Goal: Check status: Check status

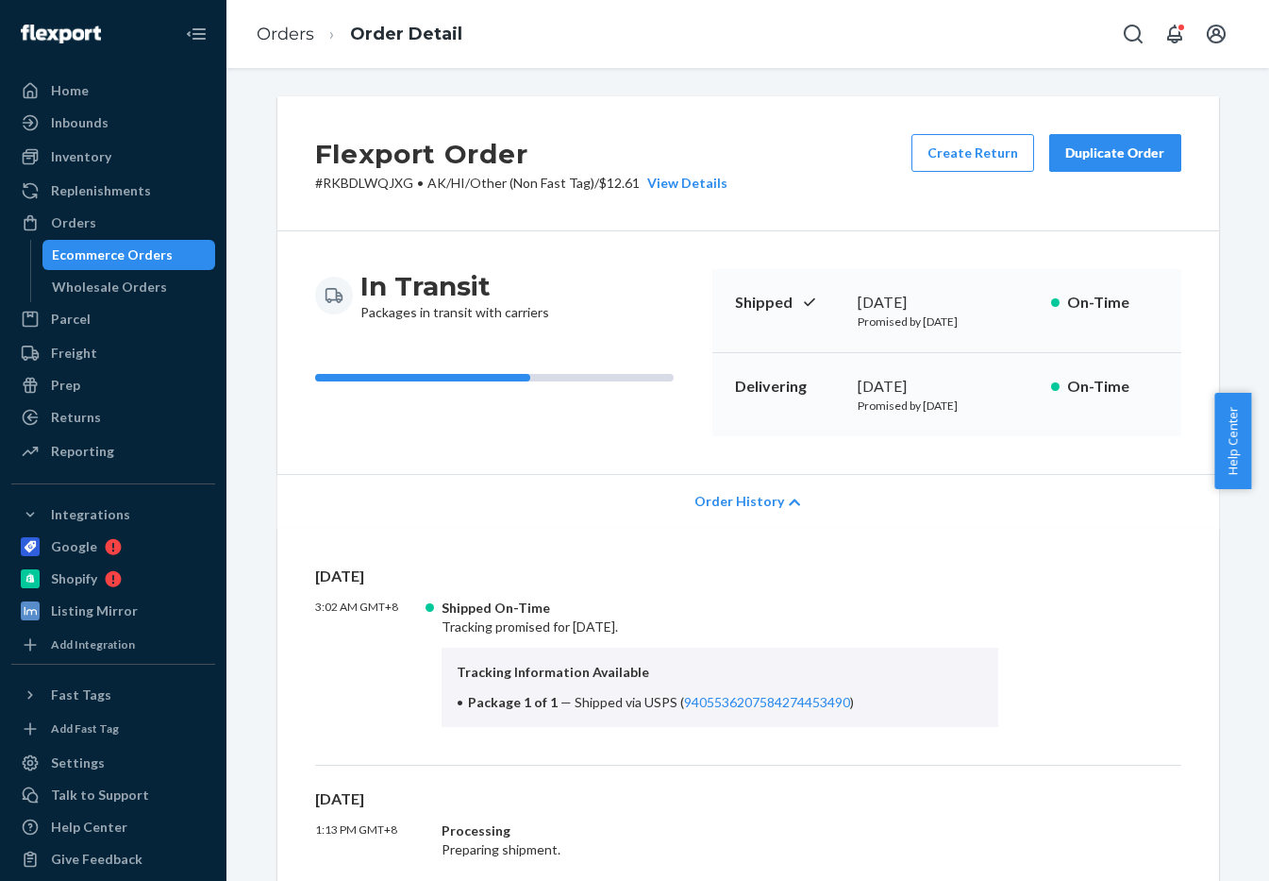
scroll to position [479, 0]
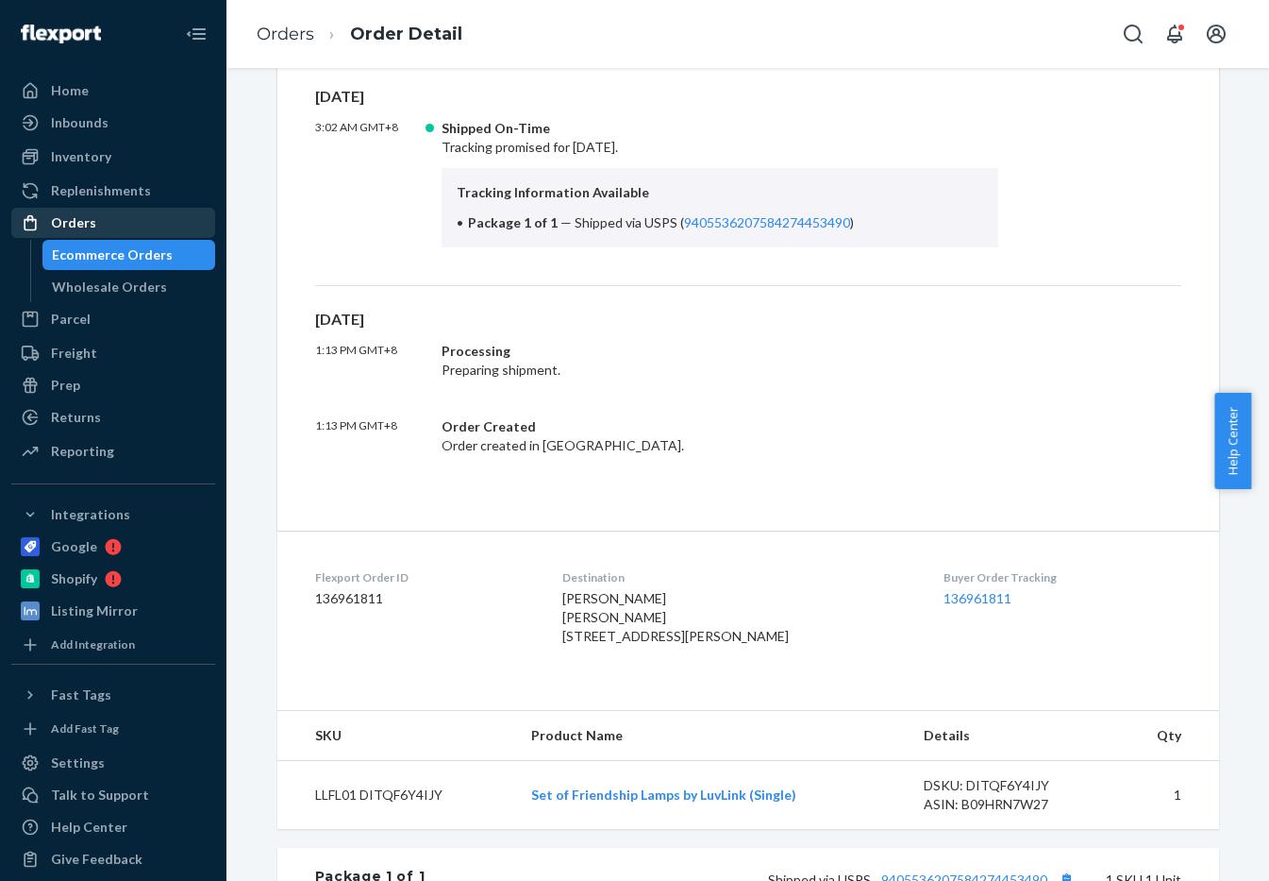
click at [146, 220] on div "Orders" at bounding box center [113, 223] width 200 height 26
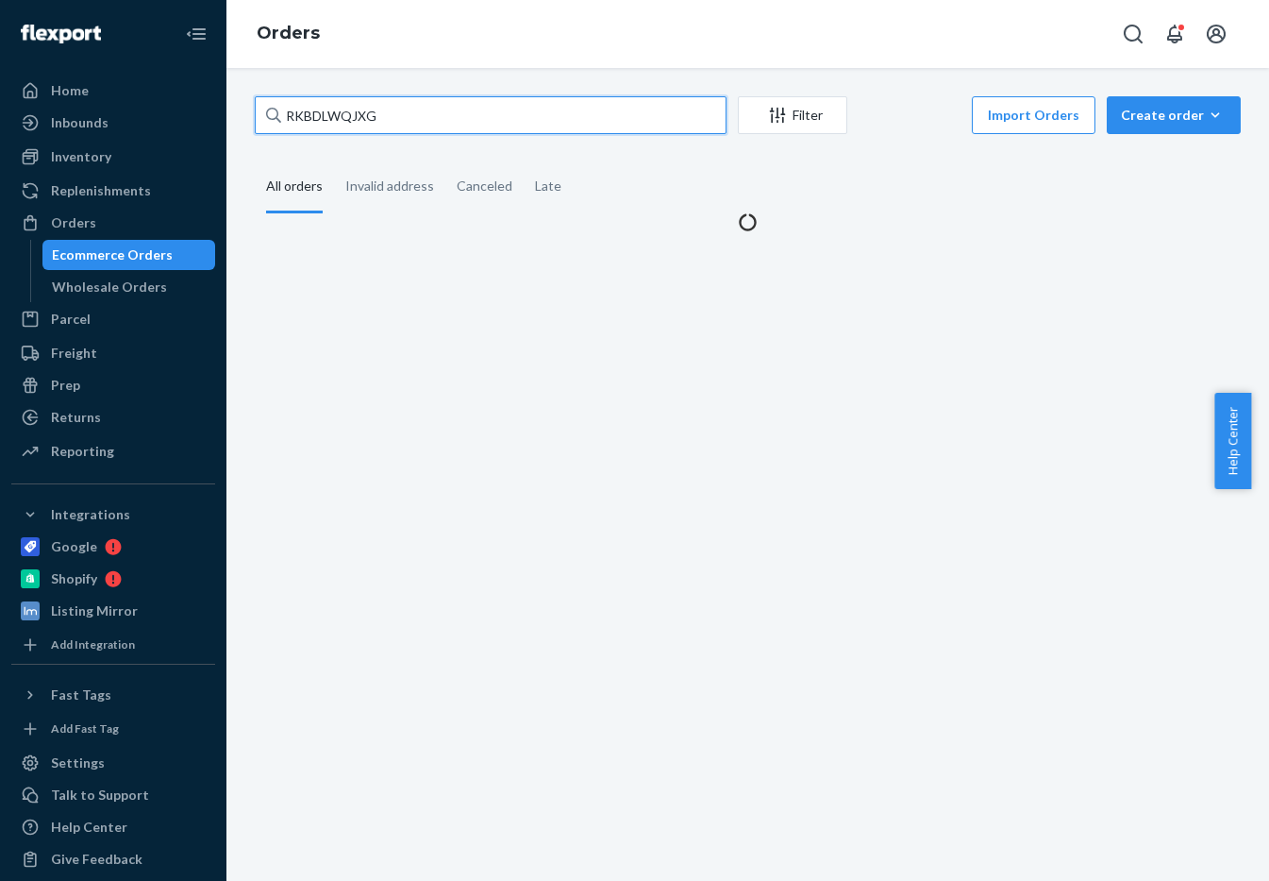
drag, startPoint x: 431, startPoint y: 126, endPoint x: -107, endPoint y: 155, distance: 538.7
click at [0, 155] on html "Home Inbounds Shipping Plans Problems Inventory Products Replenishments Orders …" at bounding box center [634, 440] width 1269 height 881
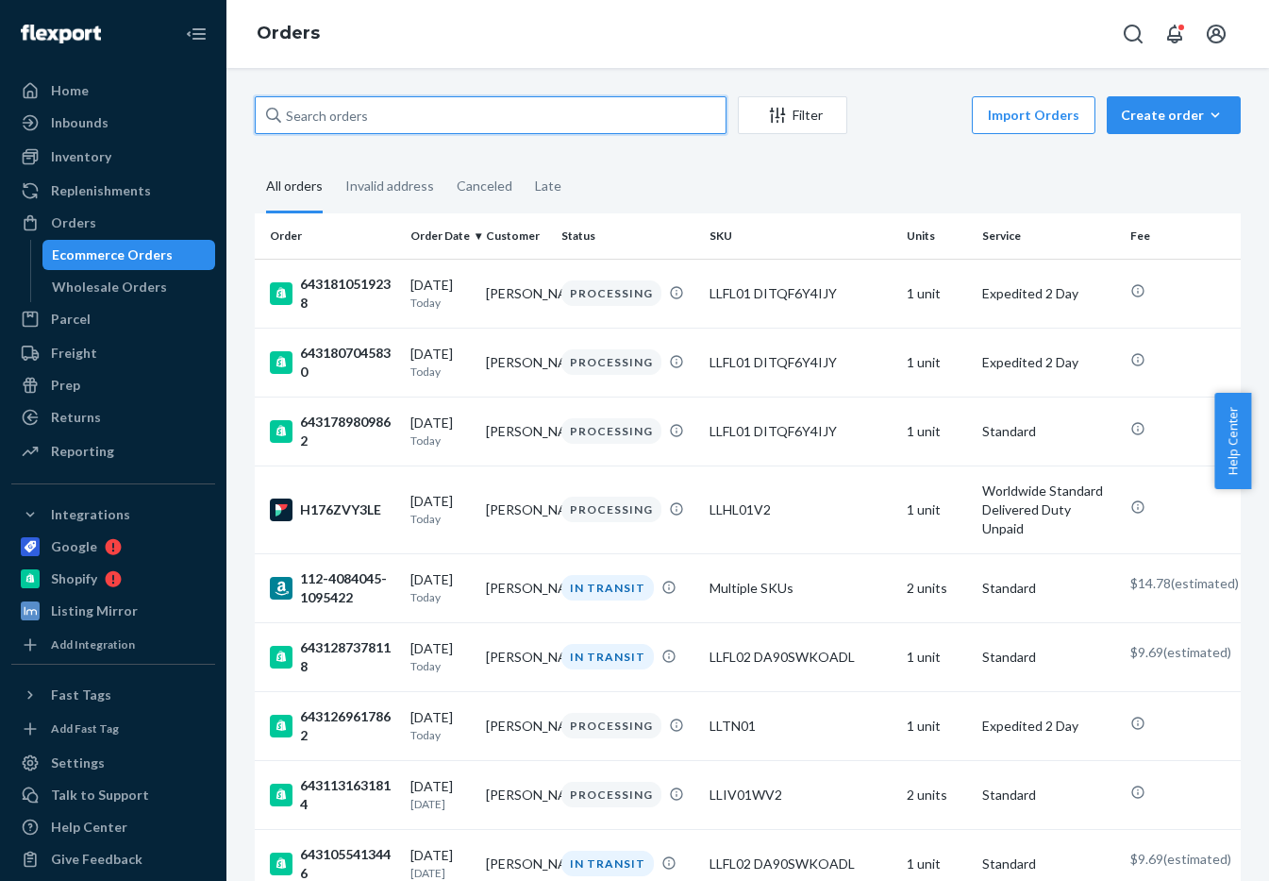
paste input "6164942323910"
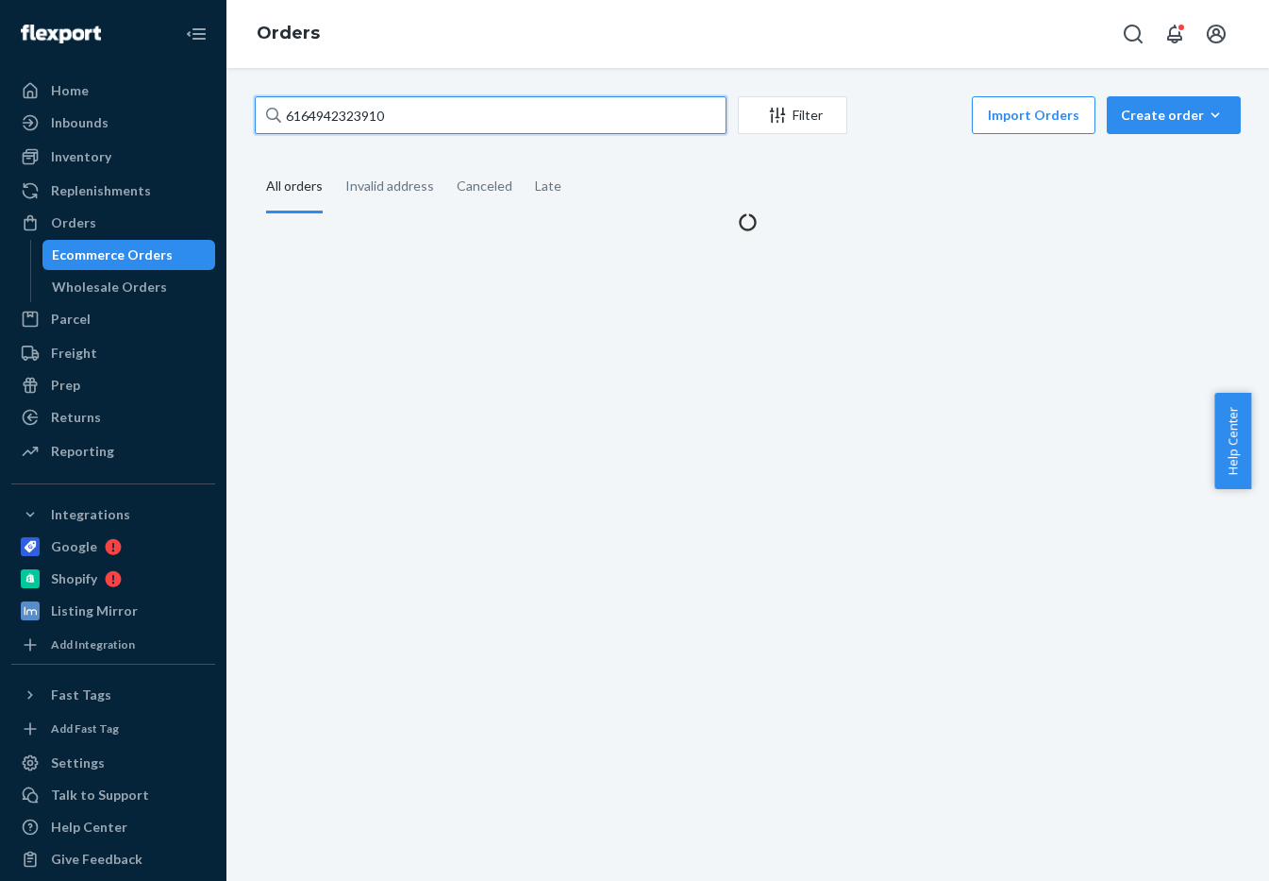
type input "6164942323910"
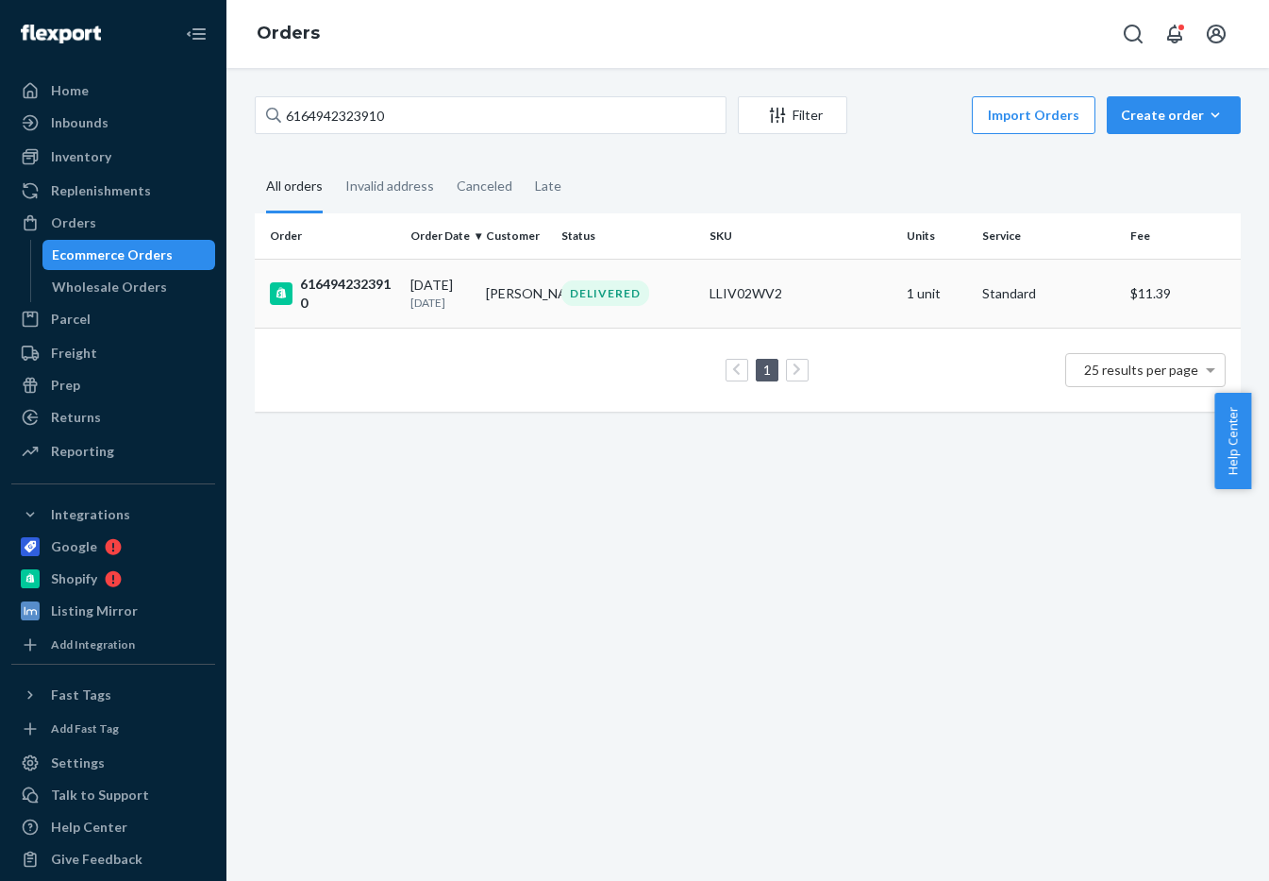
click at [332, 292] on div "6164942323910" at bounding box center [333, 294] width 126 height 38
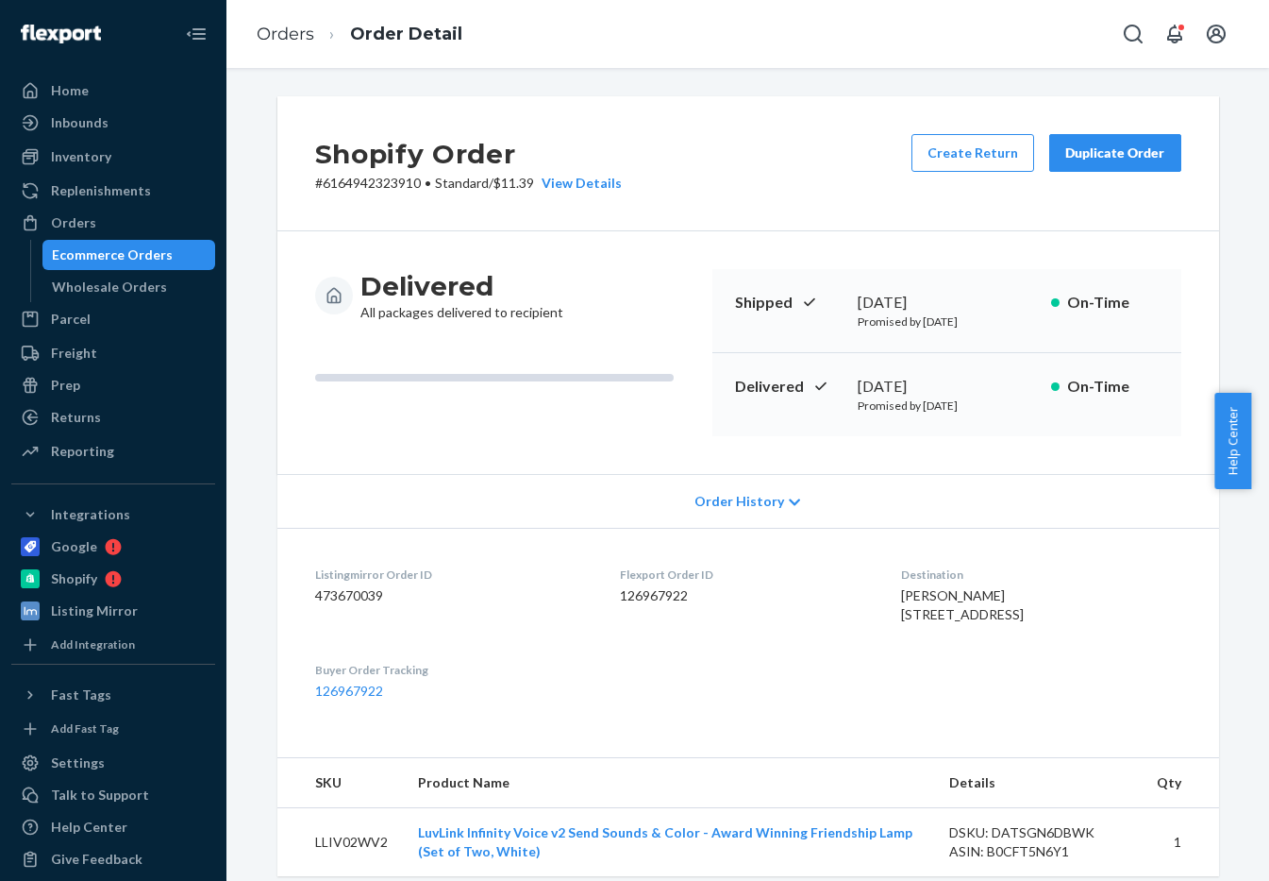
click at [1081, 156] on div "Duplicate Order" at bounding box center [1116, 152] width 100 height 19
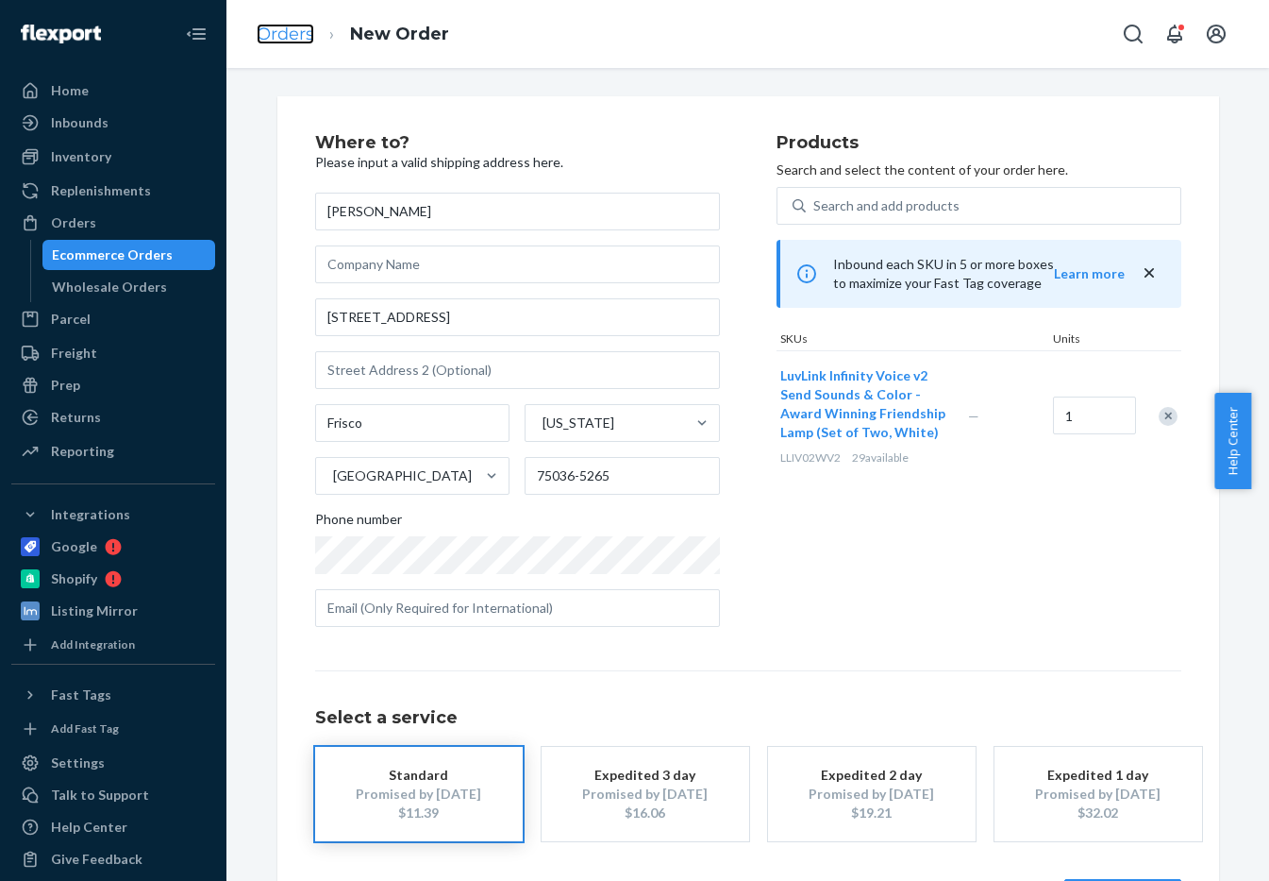
click at [292, 41] on link "Orders" at bounding box center [286, 34] width 58 height 21
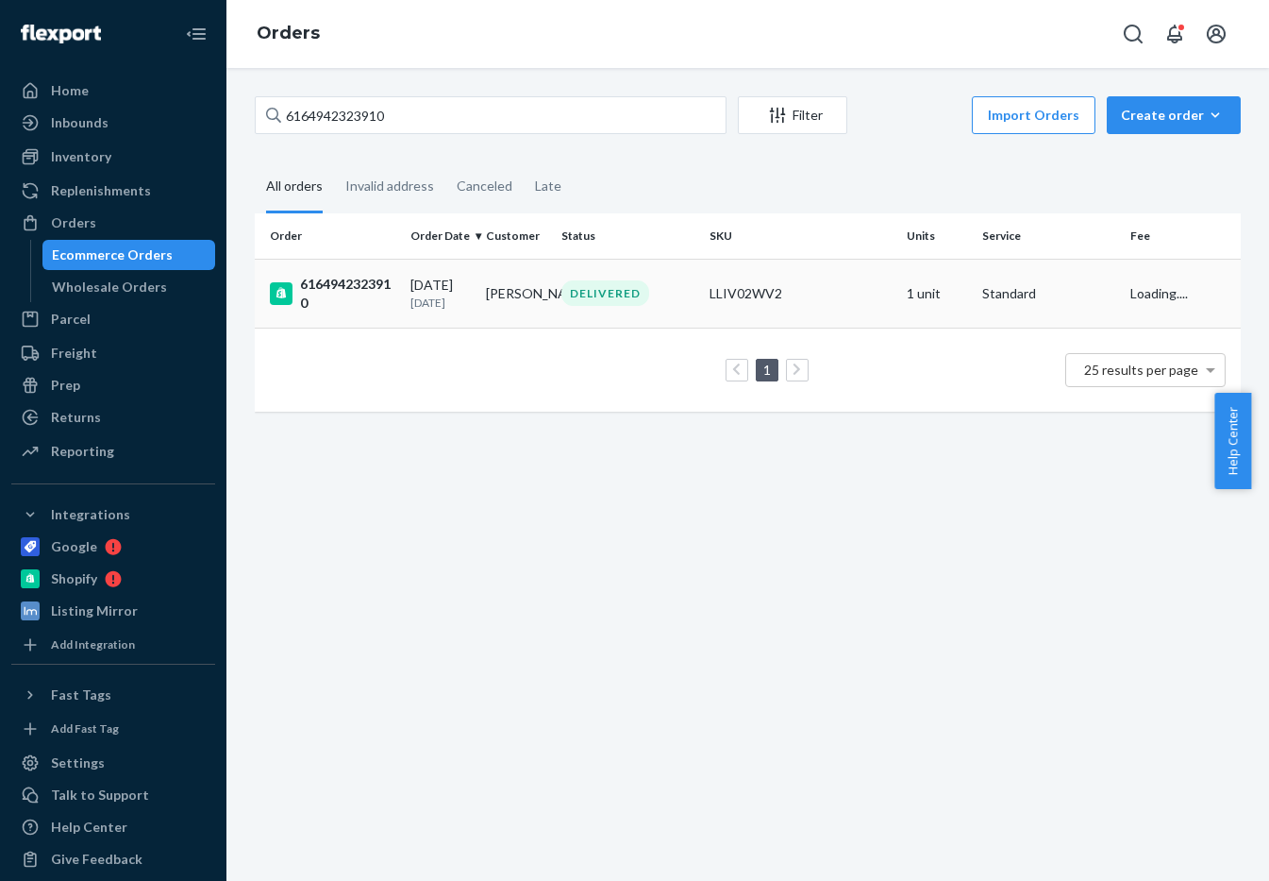
click at [506, 310] on td "[PERSON_NAME]" at bounding box center [516, 293] width 76 height 69
